Goal: Task Accomplishment & Management: Complete application form

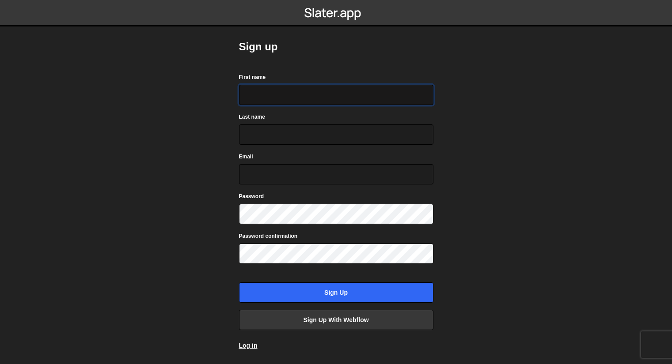
click at [262, 85] on input "First name" at bounding box center [336, 95] width 194 height 20
type input "amina"
drag, startPoint x: 406, startPoint y: 146, endPoint x: 397, endPoint y: 139, distance: 11.0
click at [397, 139] on form "First name [PERSON_NAME] Last name Email Password Password confirmation Sign up" at bounding box center [336, 187] width 194 height 231
click at [397, 139] on input "Last name" at bounding box center [336, 135] width 194 height 20
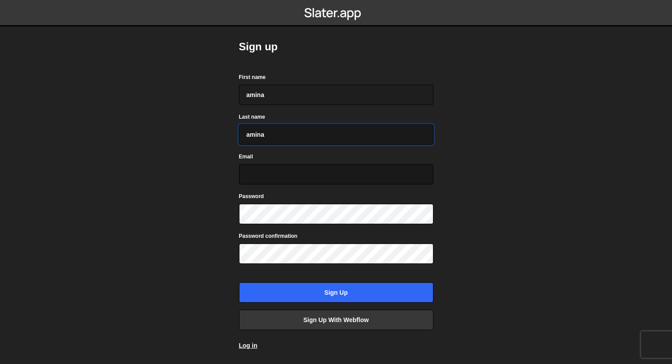
type input "amina"
click at [384, 182] on input "Email" at bounding box center [336, 174] width 194 height 20
click at [272, 171] on input "a" at bounding box center [336, 174] width 194 height 20
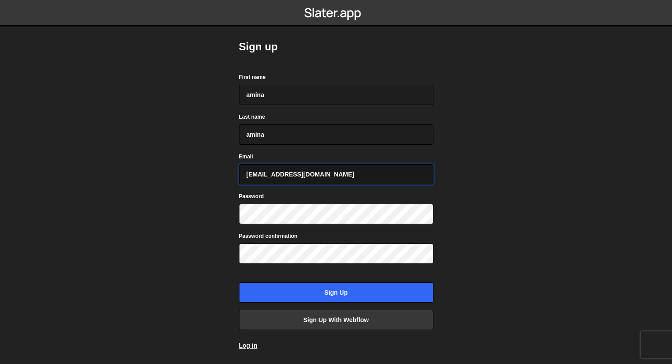
type input "[EMAIL_ADDRESS][DOMAIN_NAME]"
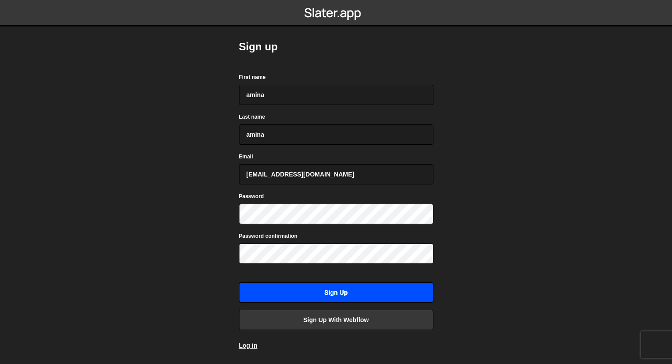
click at [300, 298] on input "Sign up" at bounding box center [336, 293] width 194 height 20
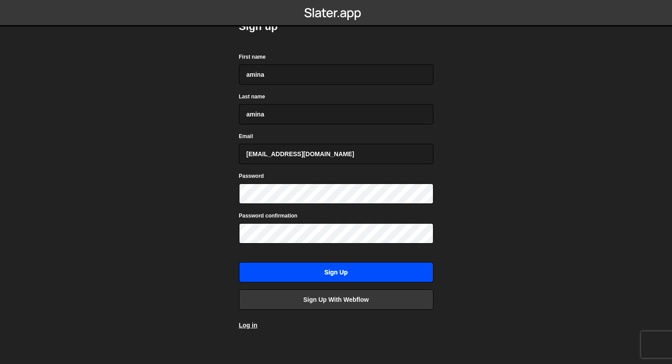
scroll to position [24, 0]
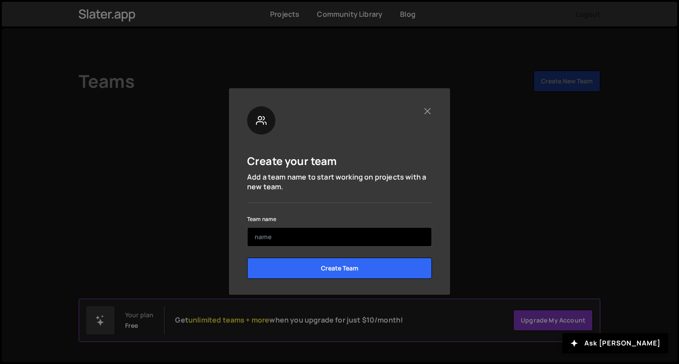
click at [268, 233] on input "text" at bounding box center [339, 237] width 185 height 19
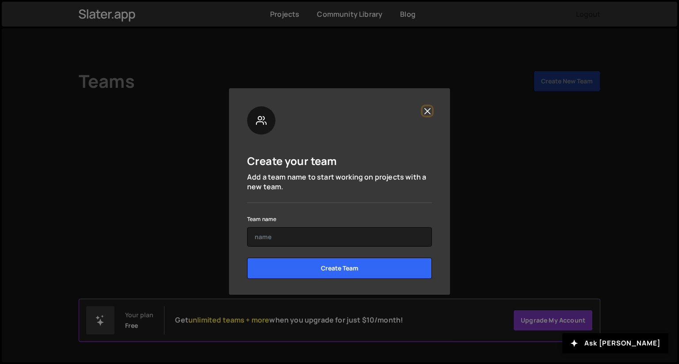
click at [424, 112] on button "Close" at bounding box center [426, 110] width 9 height 9
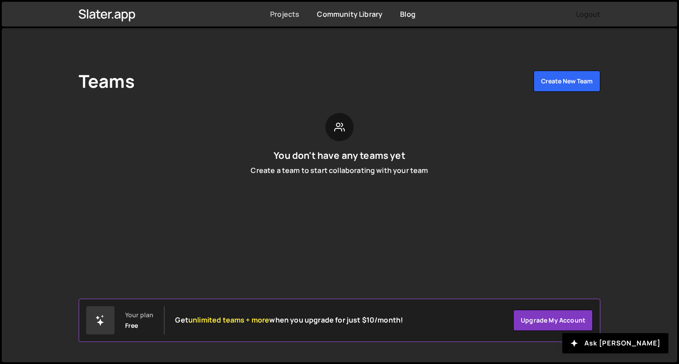
click at [281, 17] on link "Projects" at bounding box center [284, 14] width 29 height 10
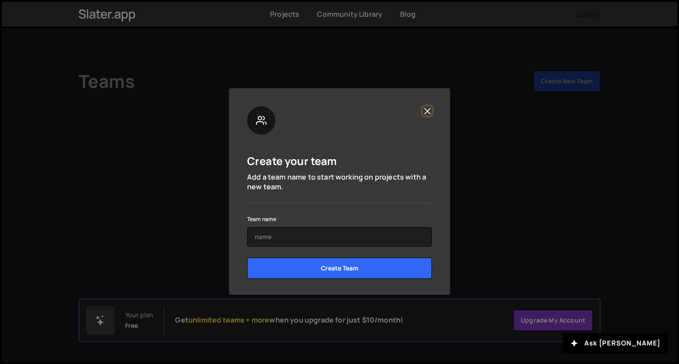
click at [428, 110] on button "Close" at bounding box center [426, 110] width 9 height 9
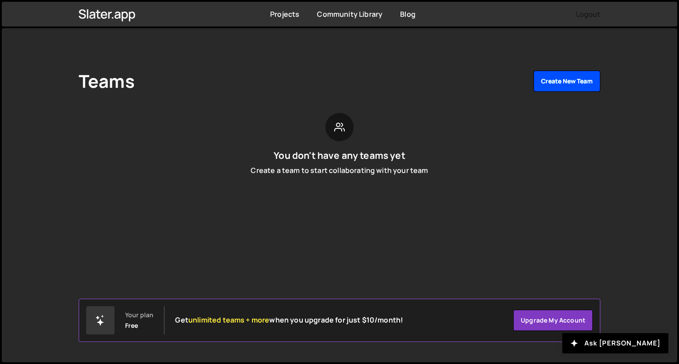
click at [566, 80] on button "Create New Team" at bounding box center [566, 81] width 67 height 21
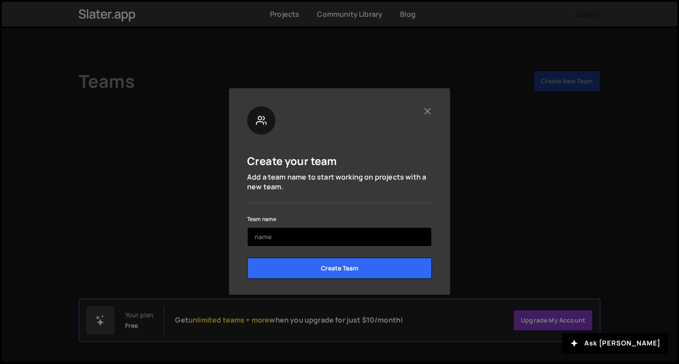
click at [389, 236] on input "text" at bounding box center [339, 237] width 185 height 19
type input "am"
click at [247, 258] on input "Create Team" at bounding box center [339, 268] width 185 height 21
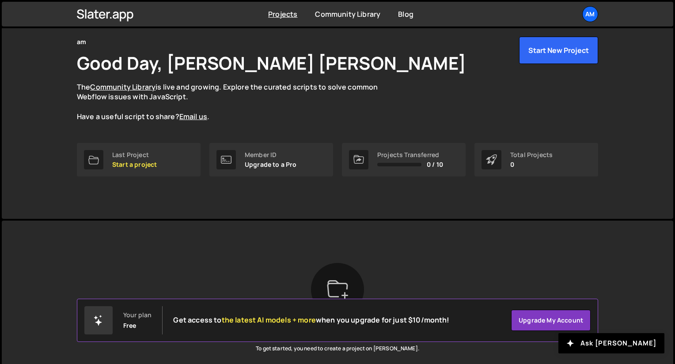
scroll to position [35, 0]
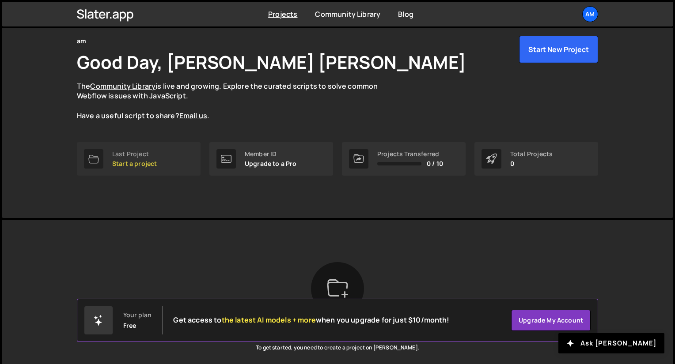
click at [141, 154] on div "Last Project" at bounding box center [134, 154] width 45 height 7
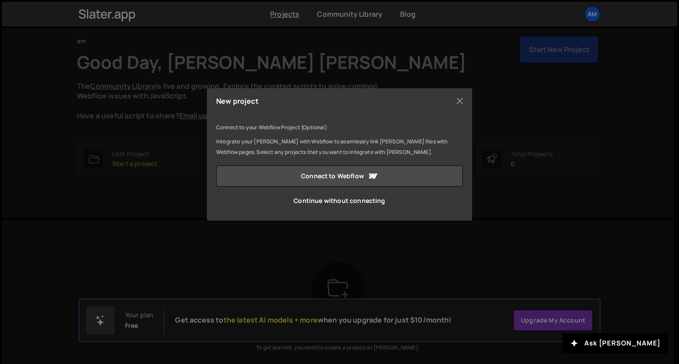
click at [498, 209] on div "New project Connect to your Webflow Project (Optional) Integrate your Slater wi…" at bounding box center [339, 182] width 679 height 364
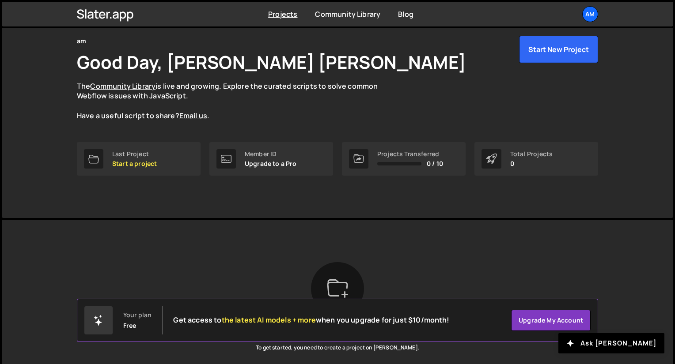
scroll to position [109, 0]
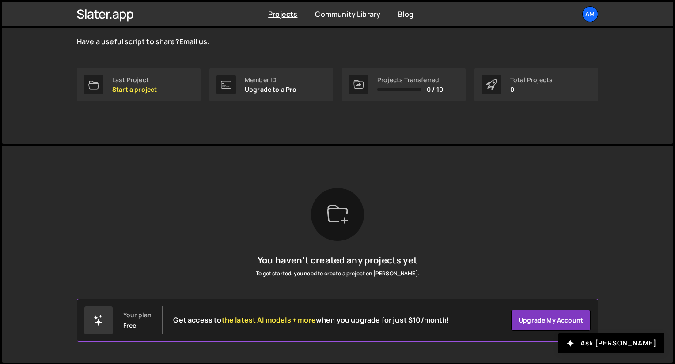
click at [338, 229] on div at bounding box center [337, 214] width 53 height 53
click at [336, 265] on h5 "You haven’t created any projects yet" at bounding box center [337, 260] width 163 height 11
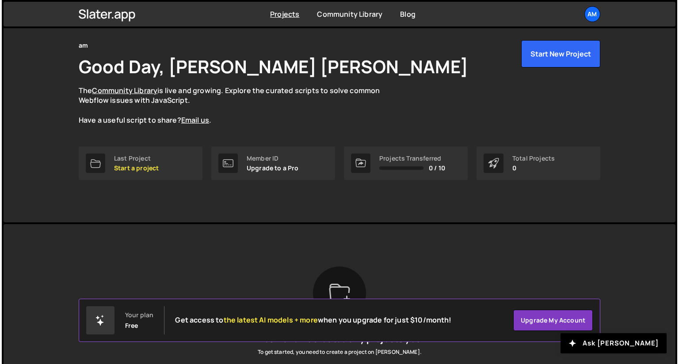
scroll to position [0, 0]
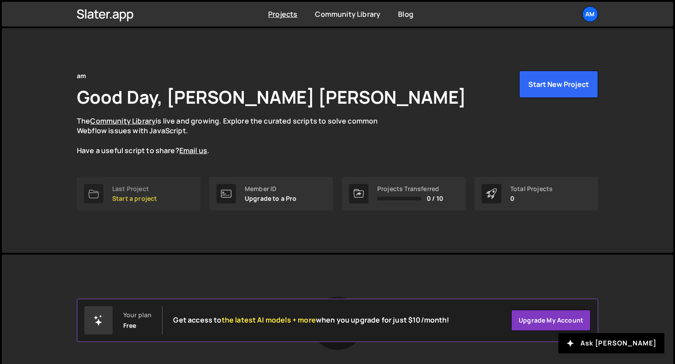
click at [133, 192] on div "Last Project" at bounding box center [134, 189] width 45 height 7
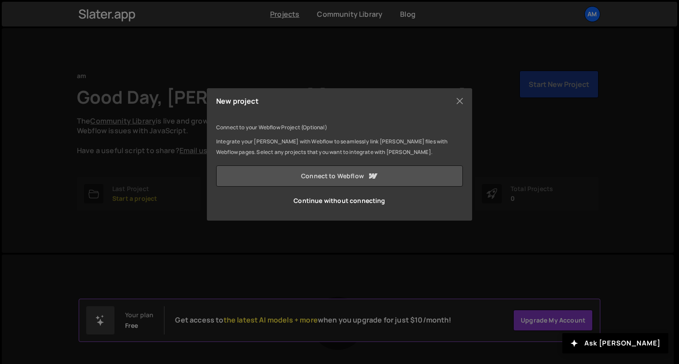
click at [341, 184] on link "Connect to Webflow" at bounding box center [339, 176] width 247 height 21
